Goal: Check status

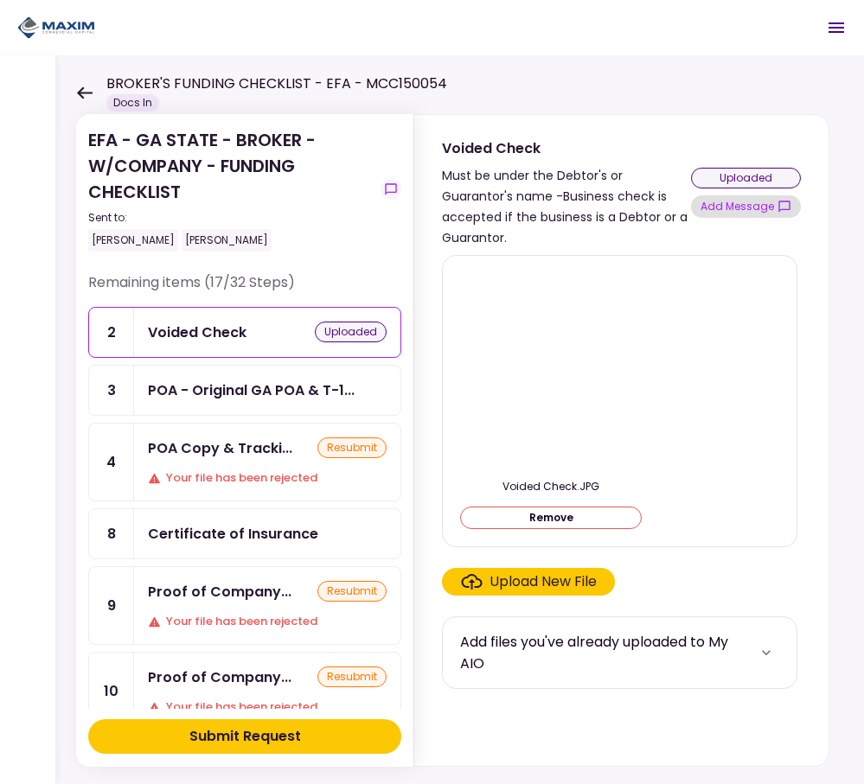
click at [727, 201] on button "Add Message" at bounding box center [746, 206] width 110 height 22
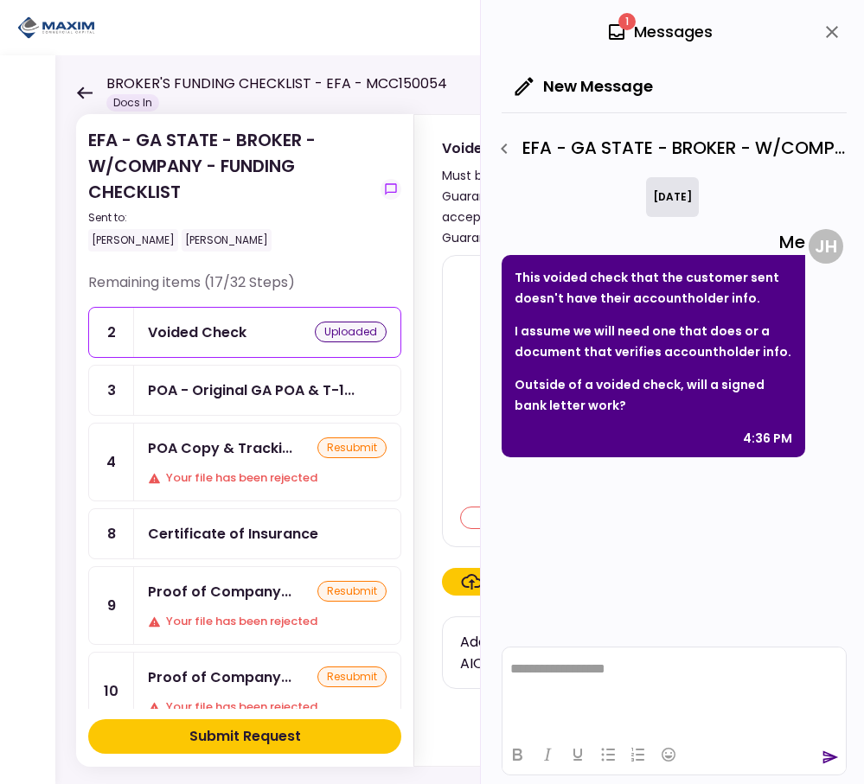
click at [430, 214] on section "Voided Check Must be under the Debtor's or Guarantor's name -Business check is …" at bounding box center [621, 181] width 414 height 133
drag, startPoint x: 826, startPoint y: 35, endPoint x: 815, endPoint y: 34, distance: 10.4
click at [826, 34] on icon "close" at bounding box center [831, 32] width 21 height 21
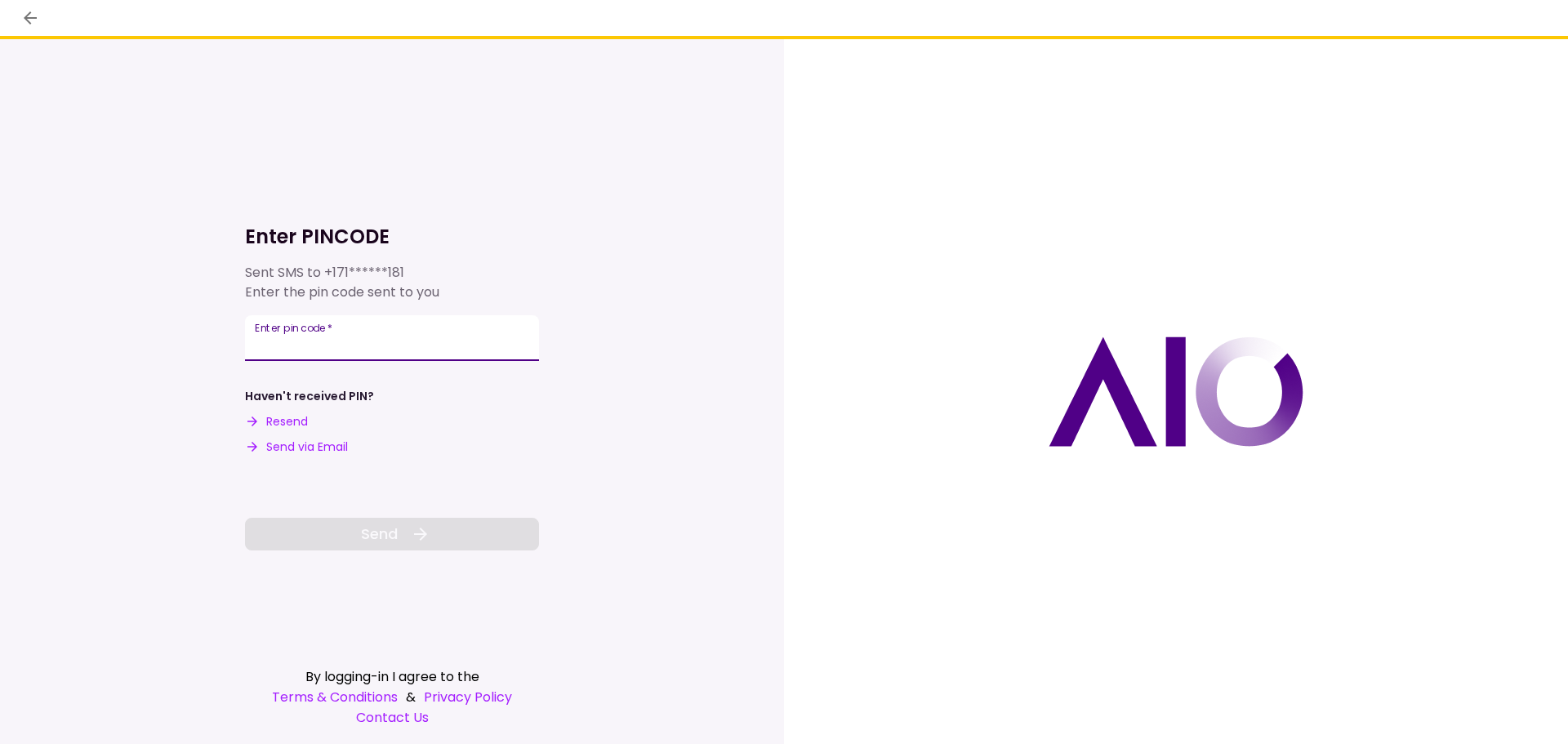
click at [326, 339] on input "Enter pin code   *" at bounding box center [391, 338] width 294 height 45
click at [298, 346] on input "Enter pin code   *" at bounding box center [391, 340] width 294 height 45
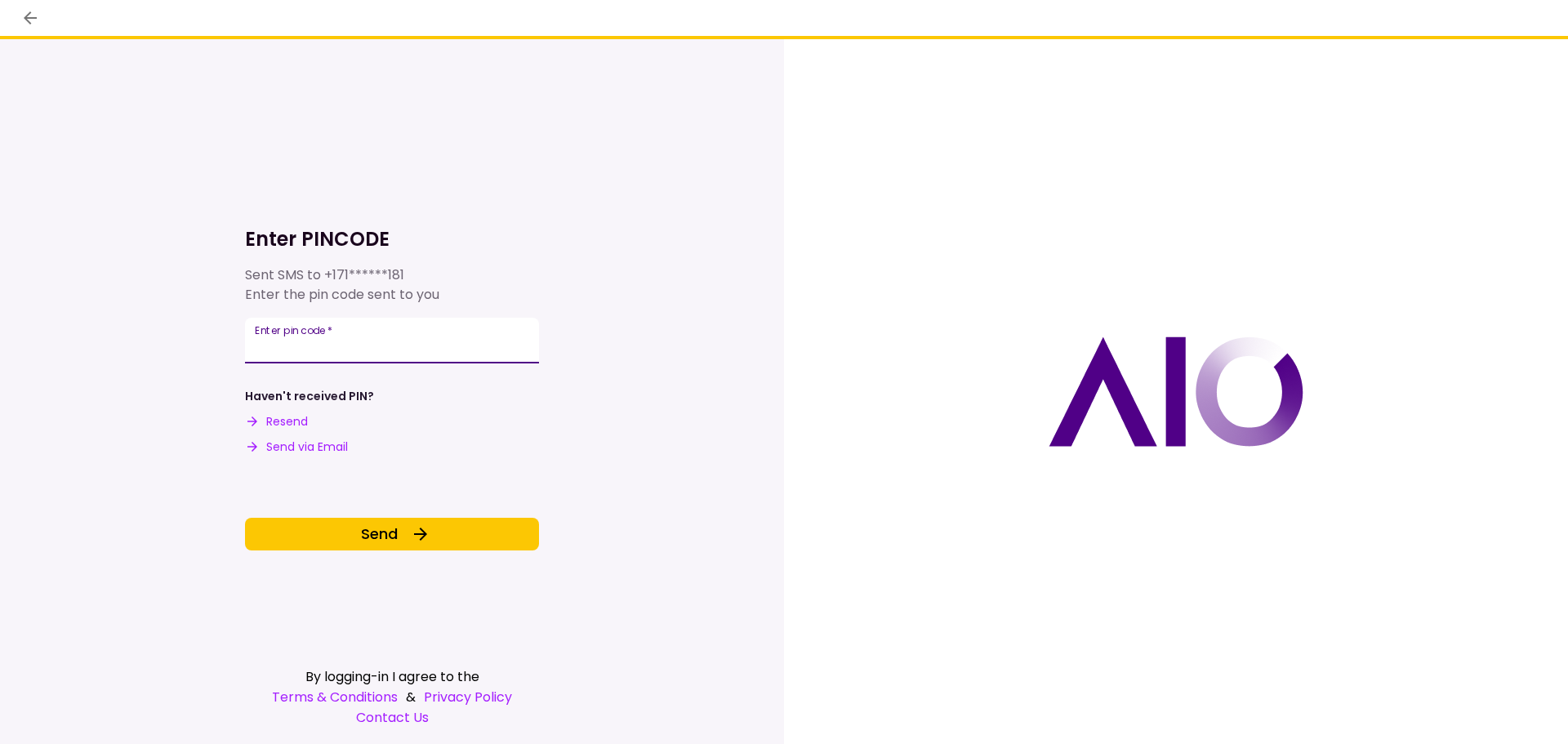
type input "******"
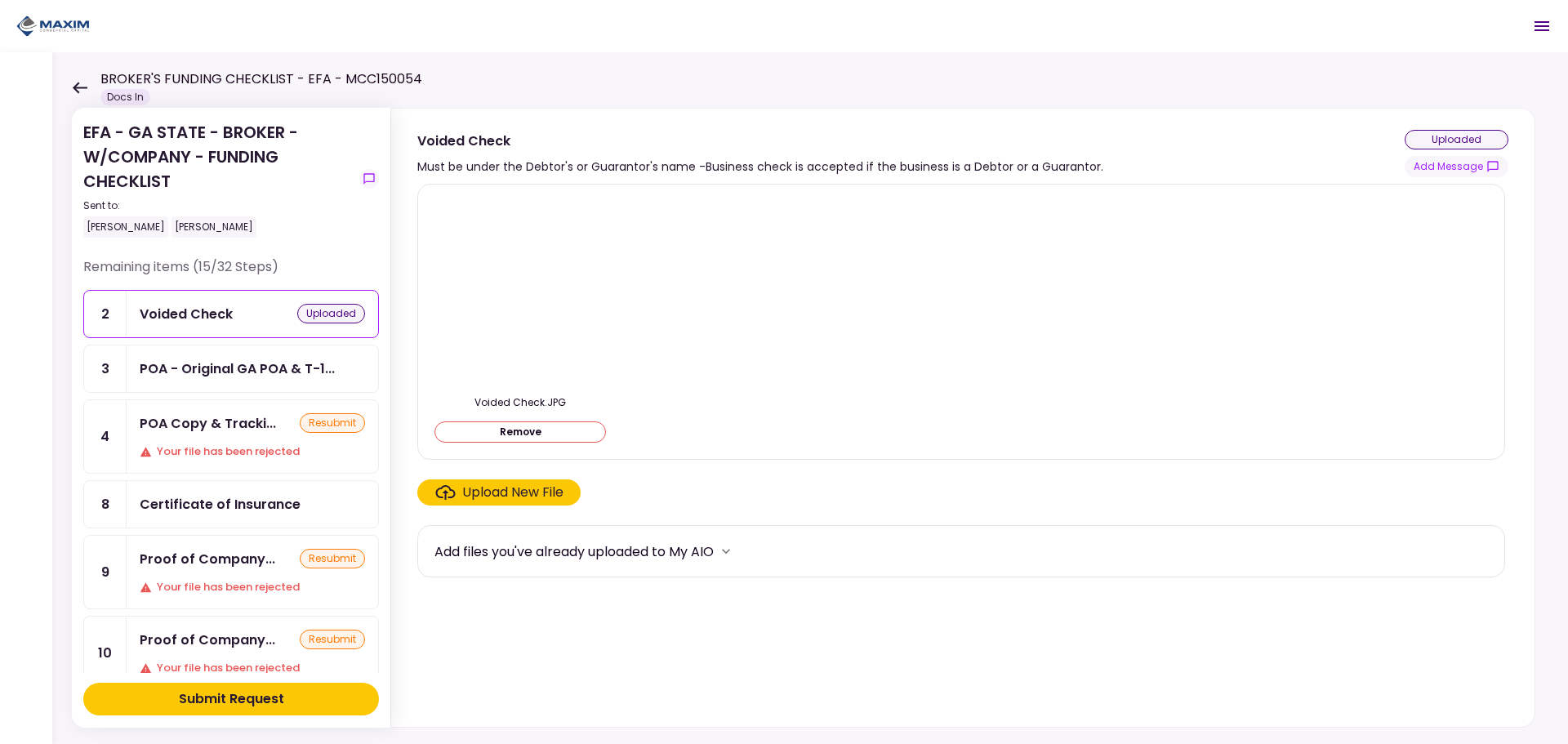
click at [217, 354] on div "POA - Original GA POA & T-1..." at bounding box center [252, 368] width 251 height 46
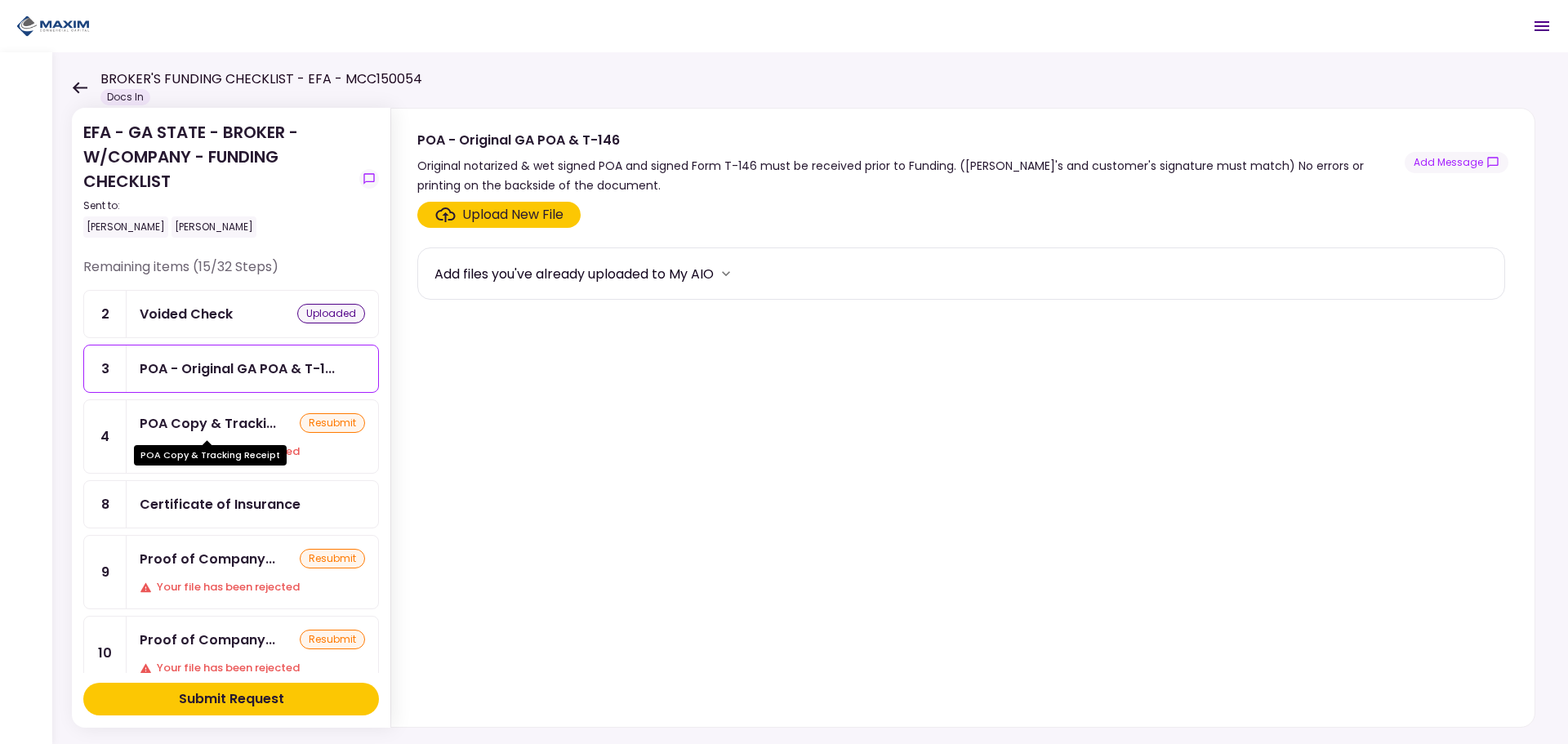
click at [186, 432] on div "POA Copy & Tracki..." at bounding box center [208, 424] width 136 height 21
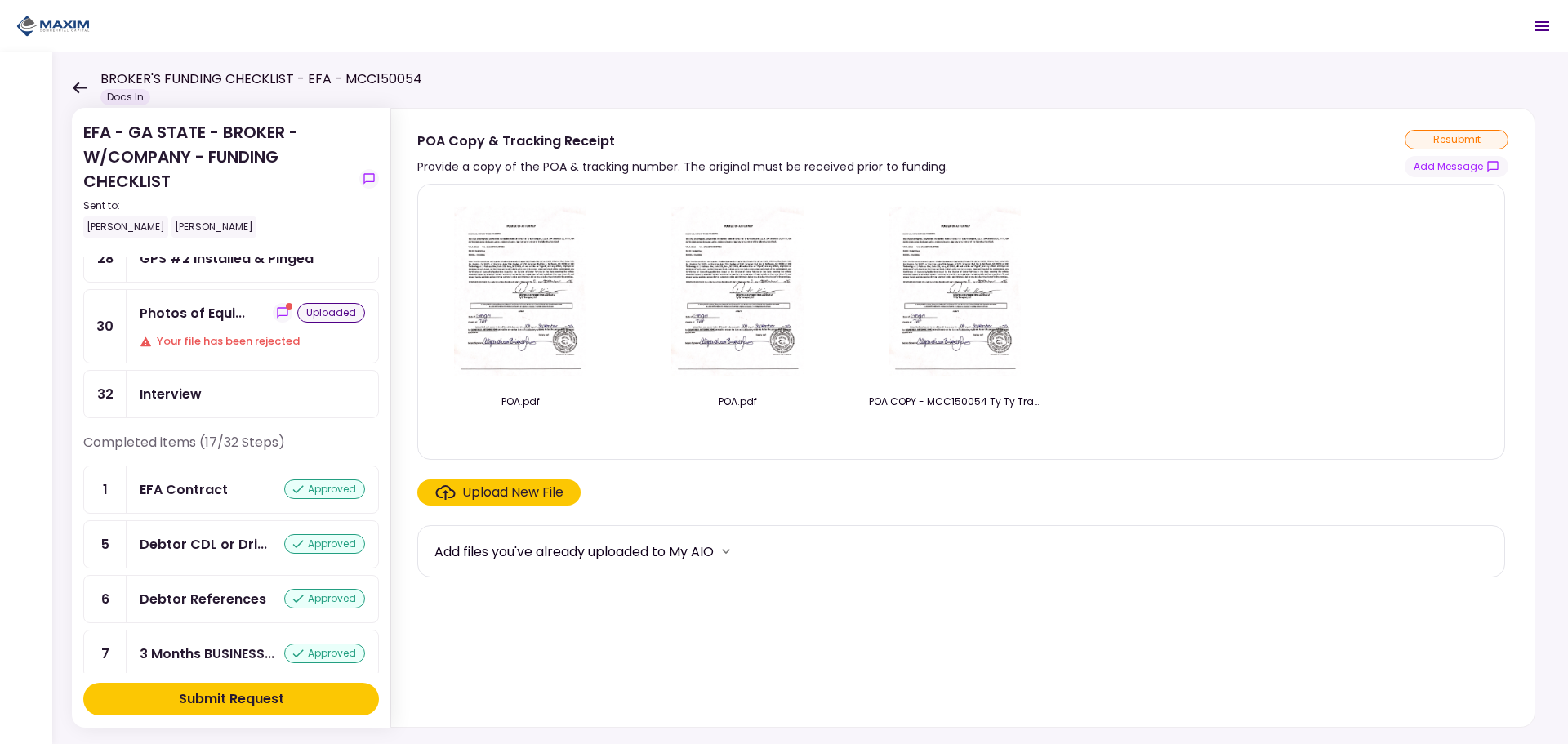
scroll to position [571, 0]
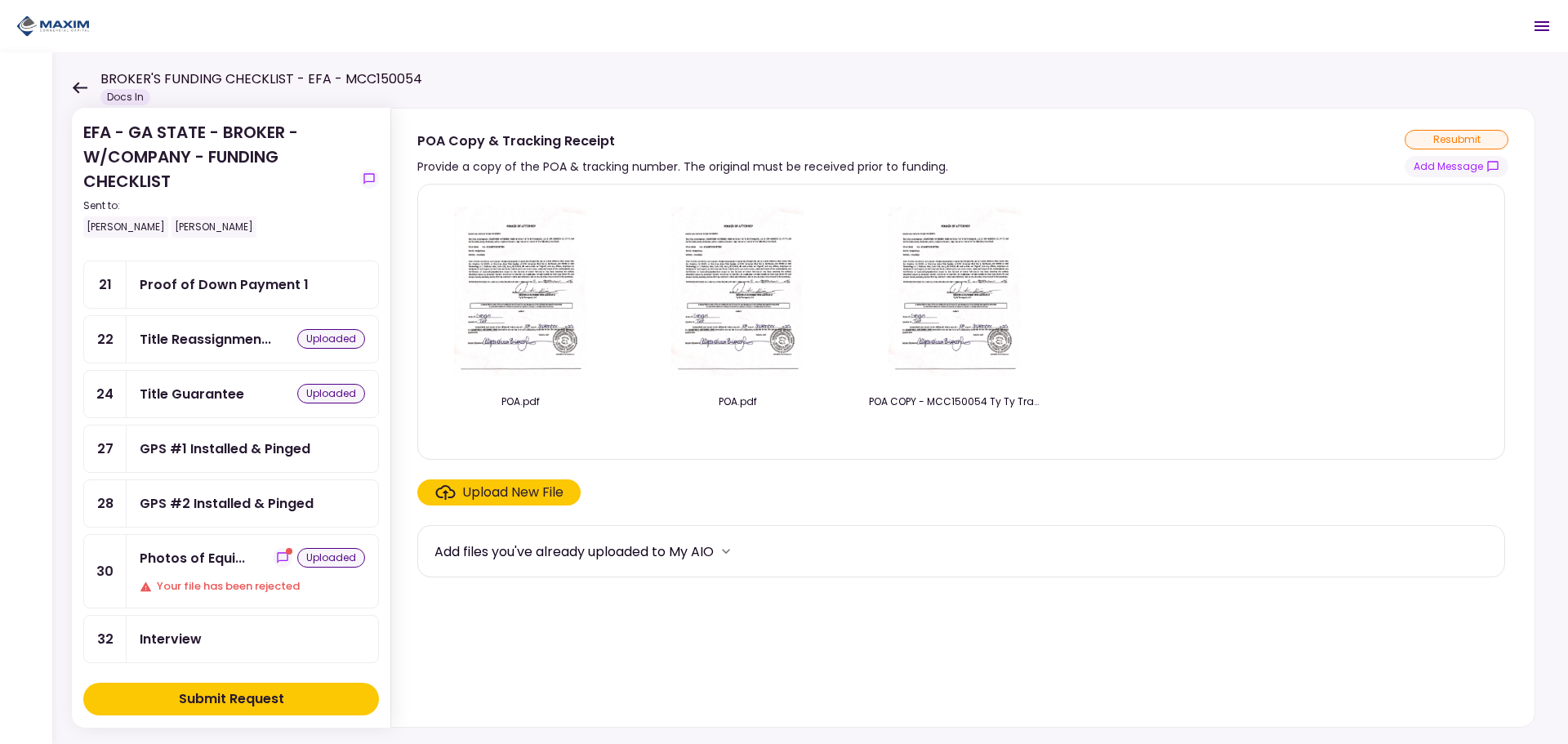
click at [200, 451] on div "GPS #1 Installed & Pinged" at bounding box center [225, 448] width 171 height 21
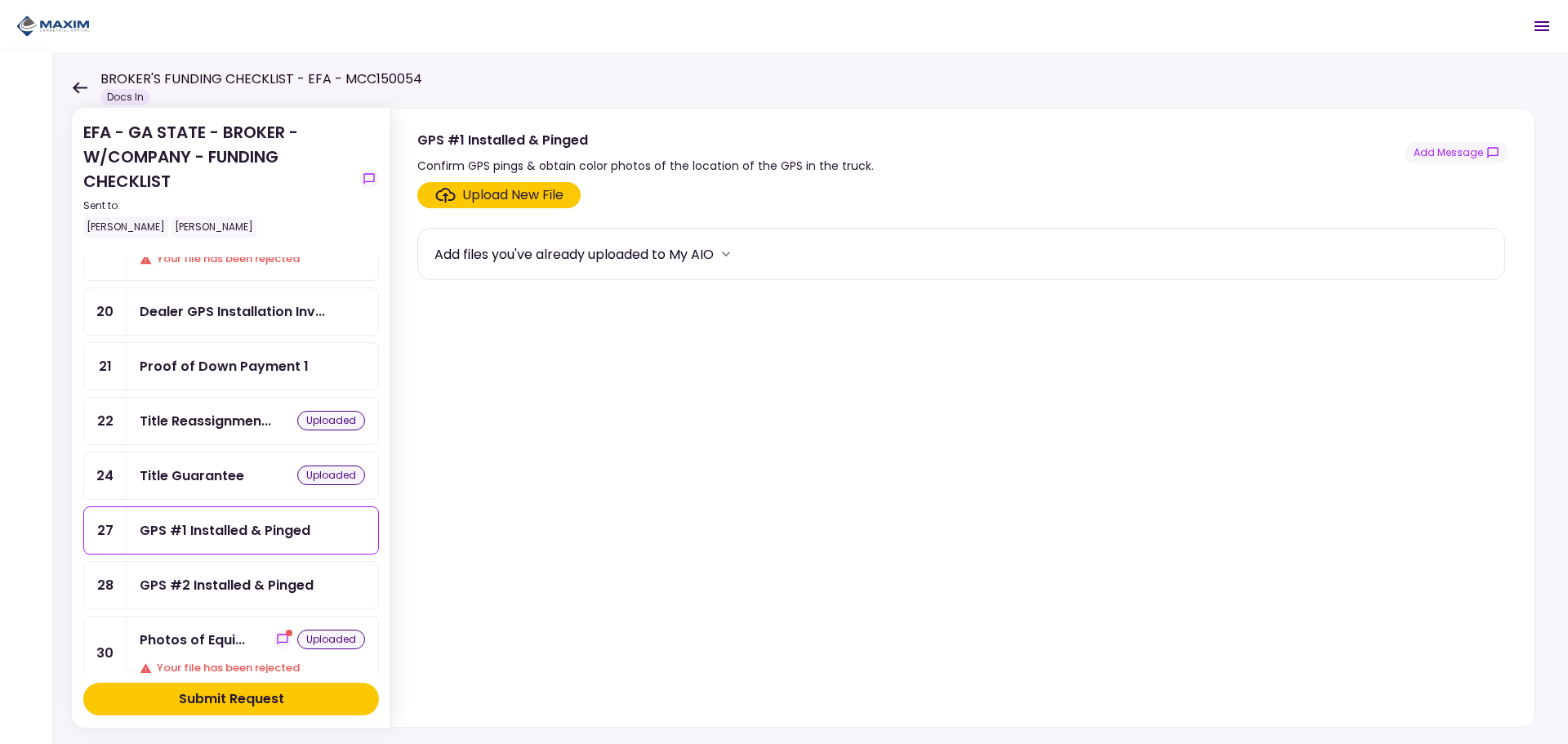
scroll to position [408, 0]
